Goal: Task Accomplishment & Management: Manage account settings

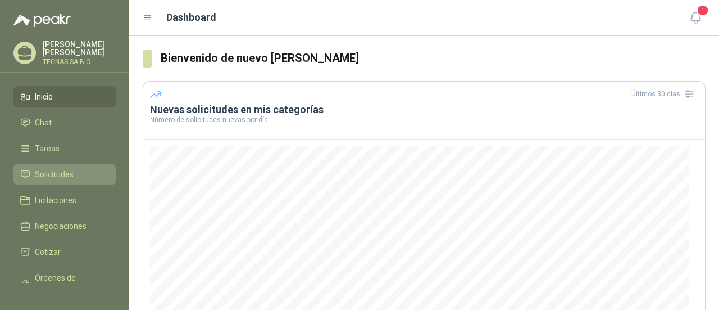
click at [63, 168] on span "Solicitudes" at bounding box center [54, 174] width 39 height 12
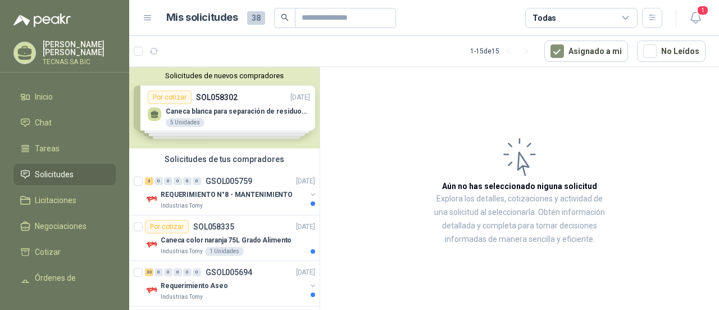
click at [208, 116] on div "Solicitudes de nuevos compradores Por cotizar SOL058302 [DATE] Caneca blanca pa…" at bounding box center [224, 107] width 190 height 81
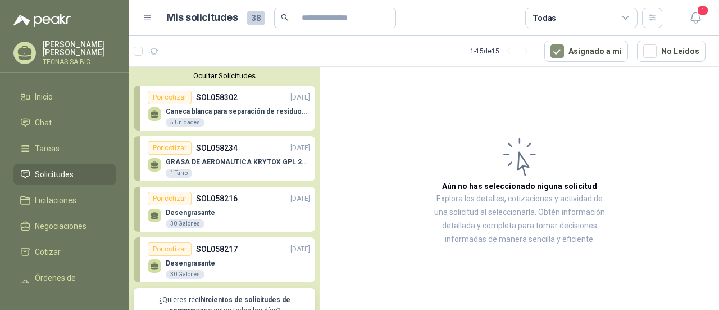
click at [166, 97] on div "Por cotizar" at bounding box center [170, 96] width 44 height 13
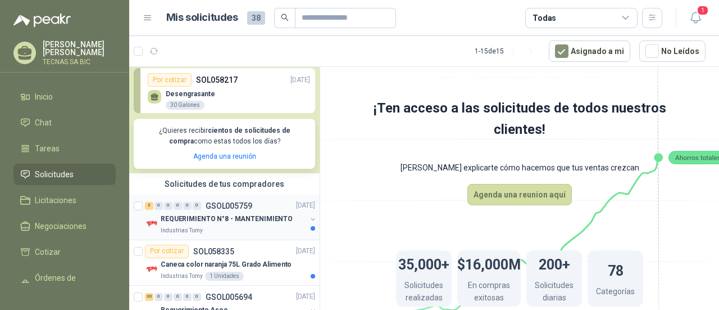
scroll to position [225, 0]
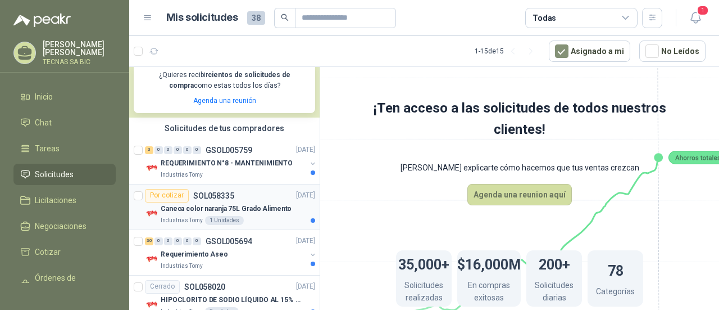
click at [244, 214] on div "Caneca color naranja 75L Grado Alimento" at bounding box center [238, 208] width 154 height 13
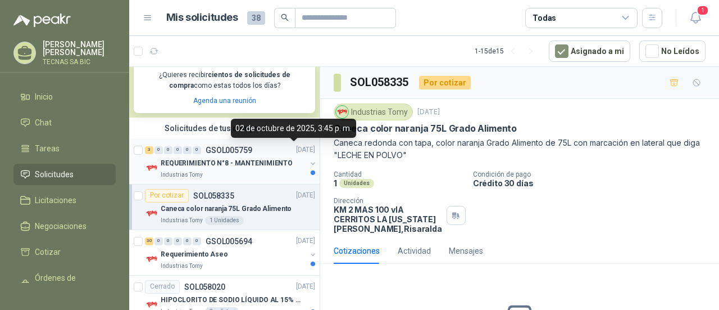
scroll to position [281, 0]
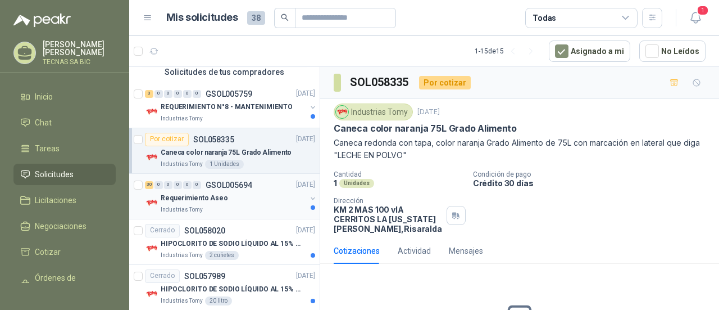
click at [226, 195] on div "Requerimiento Aseo" at bounding box center [233, 198] width 145 height 13
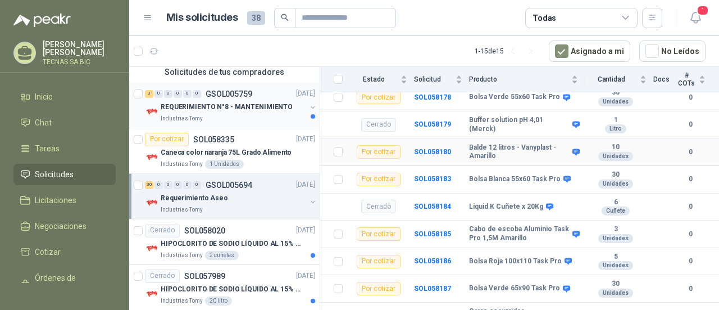
scroll to position [912, 0]
